Goal: Navigation & Orientation: Find specific page/section

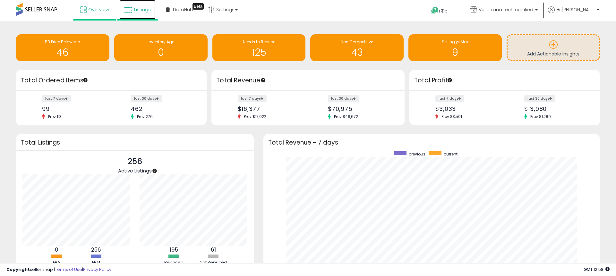
click at [134, 8] on span "Listings" at bounding box center [142, 9] width 17 height 6
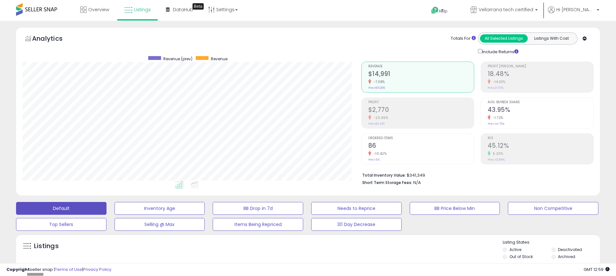
click at [45, 10] on span at bounding box center [36, 9] width 41 height 13
click at [131, 14] on link "Listings" at bounding box center [137, 9] width 36 height 19
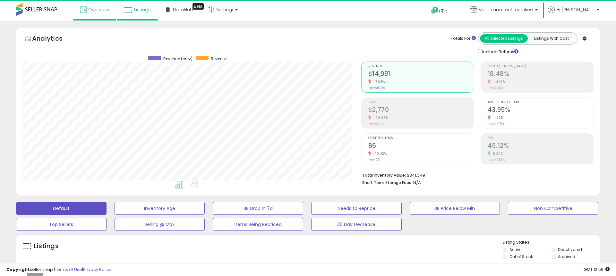
scroll to position [132, 339]
